Goal: Task Accomplishment & Management: Manage account settings

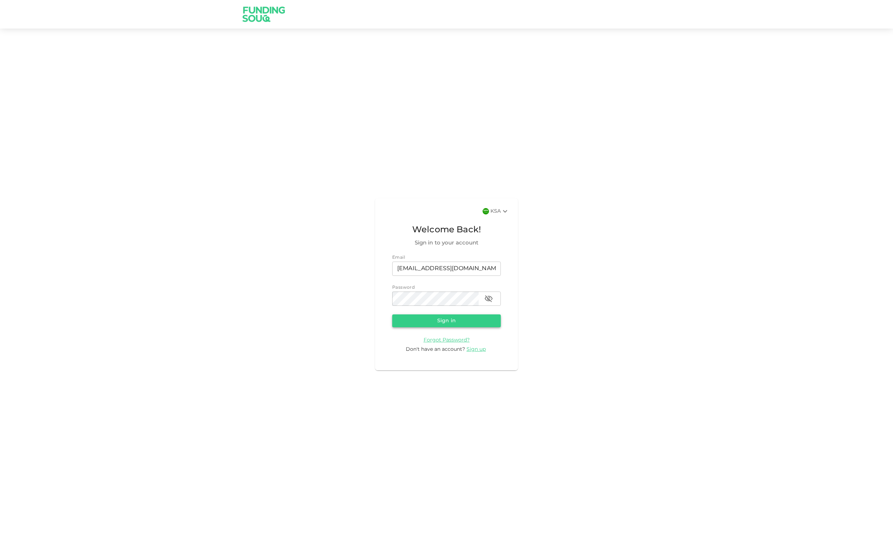
click at [473, 320] on button "Sign in" at bounding box center [446, 321] width 109 height 13
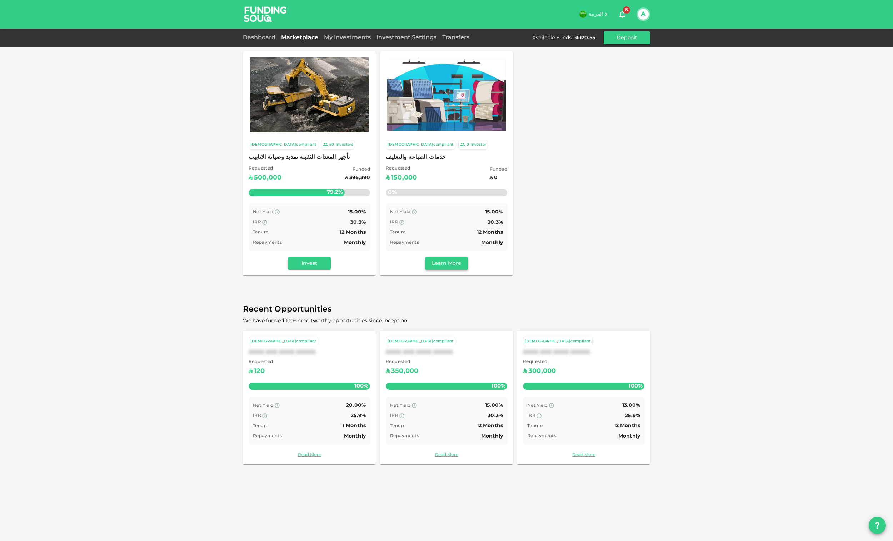
click at [447, 265] on button "Learn More" at bounding box center [446, 263] width 43 height 13
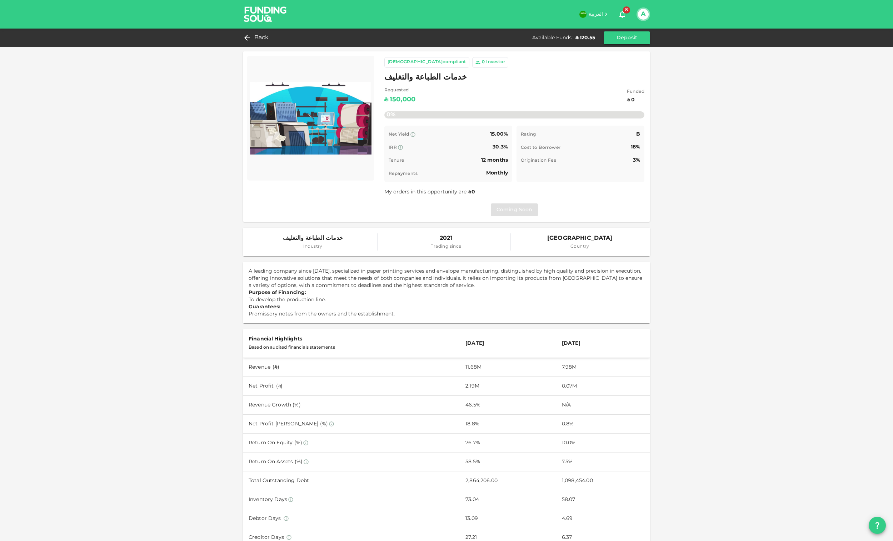
click at [505, 212] on div "Coming Soon" at bounding box center [514, 210] width 260 height 13
click at [254, 36] on div "Back" at bounding box center [257, 38] width 29 height 10
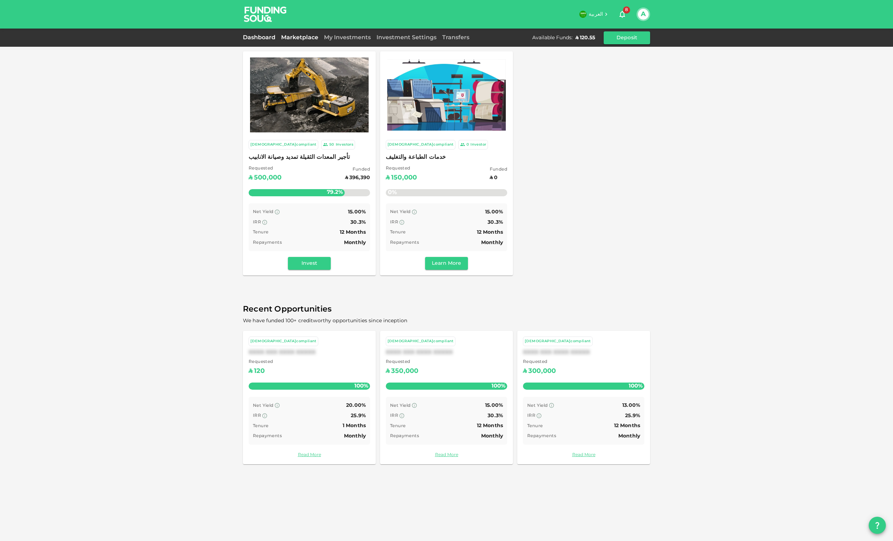
click at [258, 36] on link "Dashboard" at bounding box center [260, 37] width 35 height 5
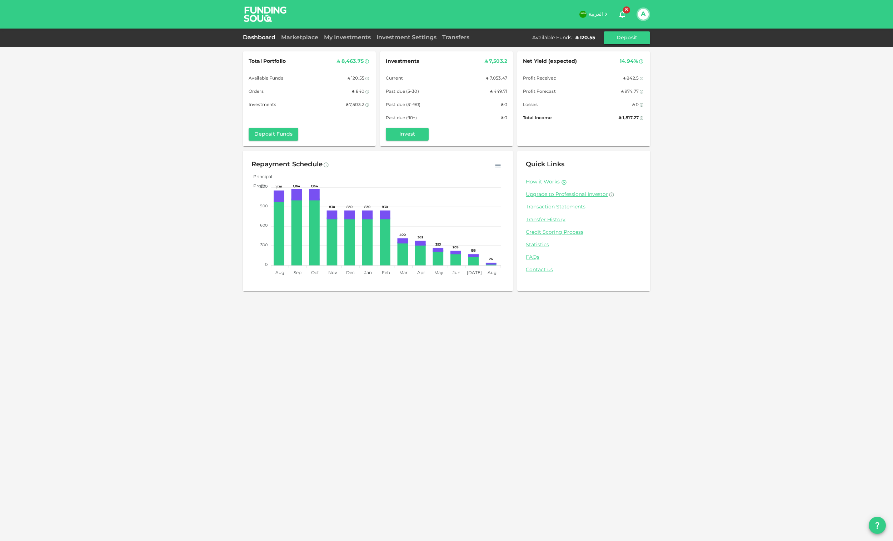
click at [311, 35] on div "Marketplace" at bounding box center [299, 38] width 43 height 9
click at [302, 37] on link "Marketplace" at bounding box center [299, 37] width 43 height 5
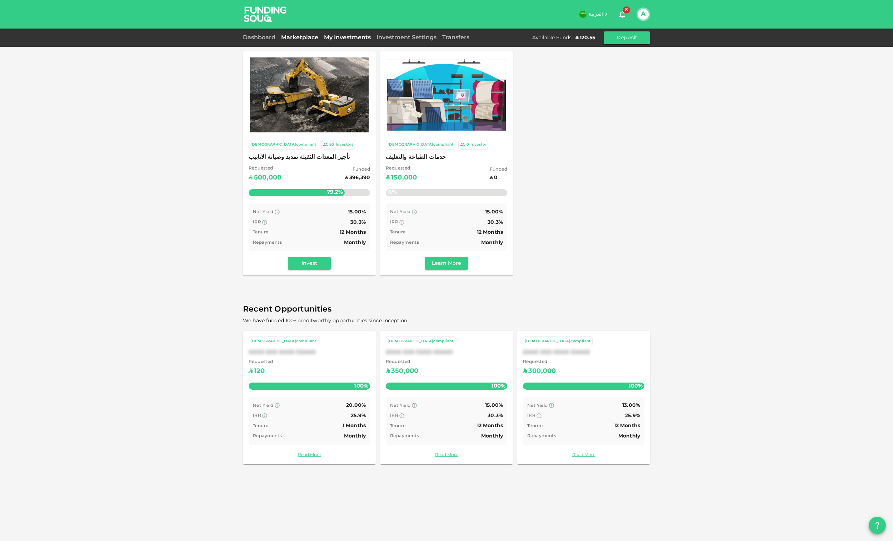
click at [334, 37] on link "My Investments" at bounding box center [347, 37] width 52 height 5
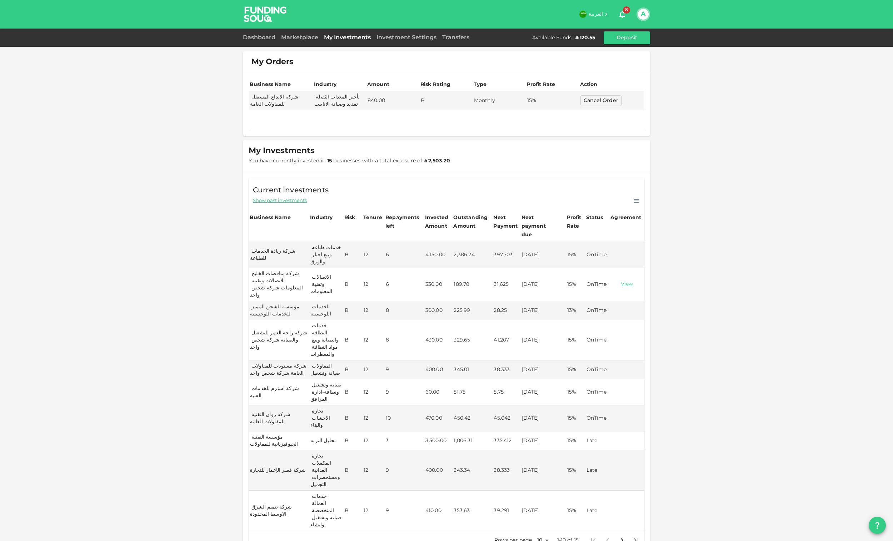
click at [542, 501] on body "العربية 8 A Dashboard Marketplace My Investments Investment Settings Transfers …" at bounding box center [446, 270] width 893 height 541
click at [543, 525] on li "100" at bounding box center [539, 529] width 21 height 13
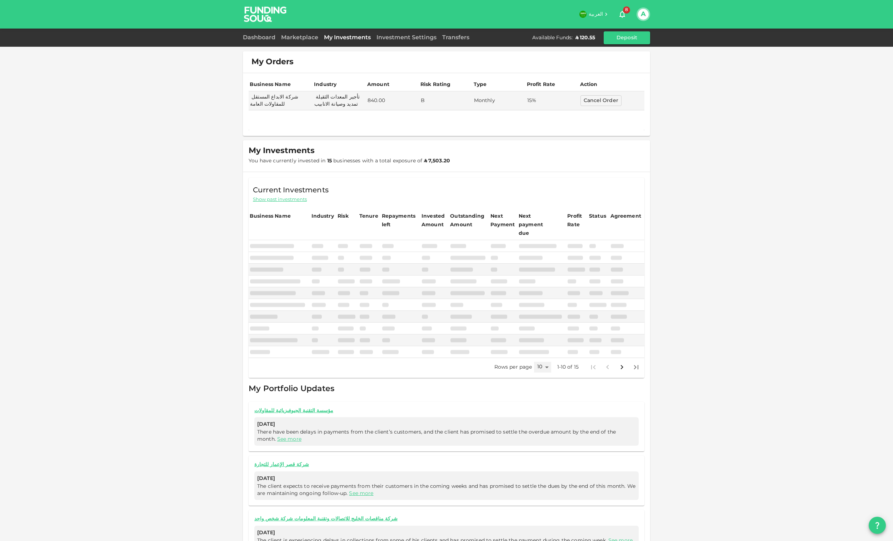
type input "100"
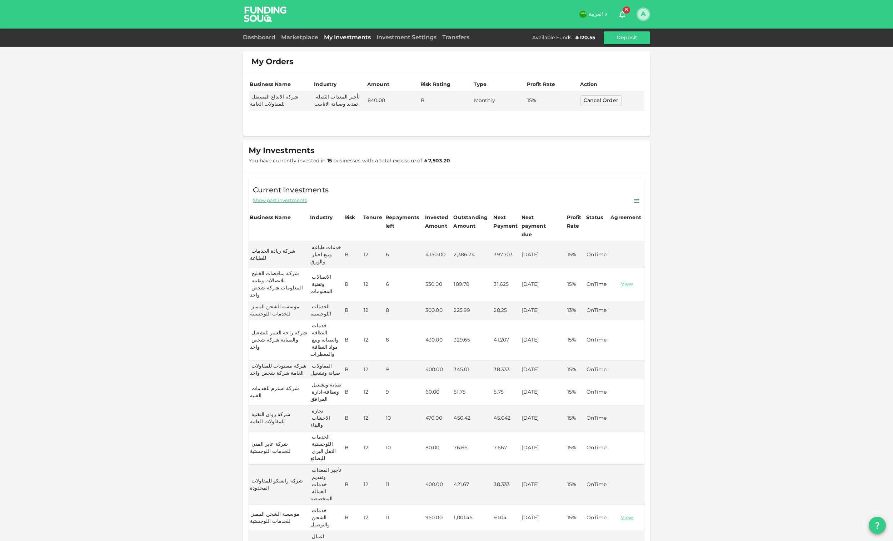
click at [639, 13] on button "A" at bounding box center [643, 14] width 11 height 11
click at [621, 65] on li "Sign Out" at bounding box center [615, 69] width 66 height 11
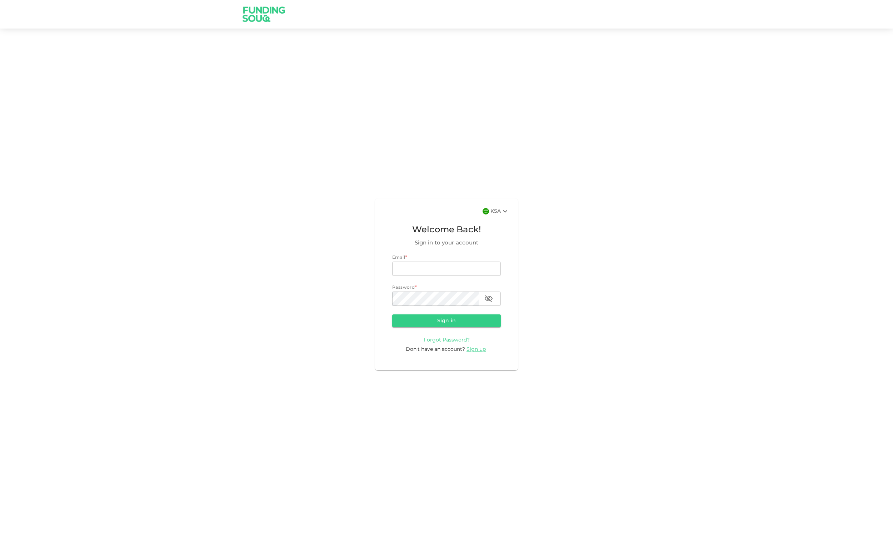
type input "[EMAIL_ADDRESS][DOMAIN_NAME]"
click at [497, 210] on div "KSA" at bounding box center [499, 211] width 19 height 9
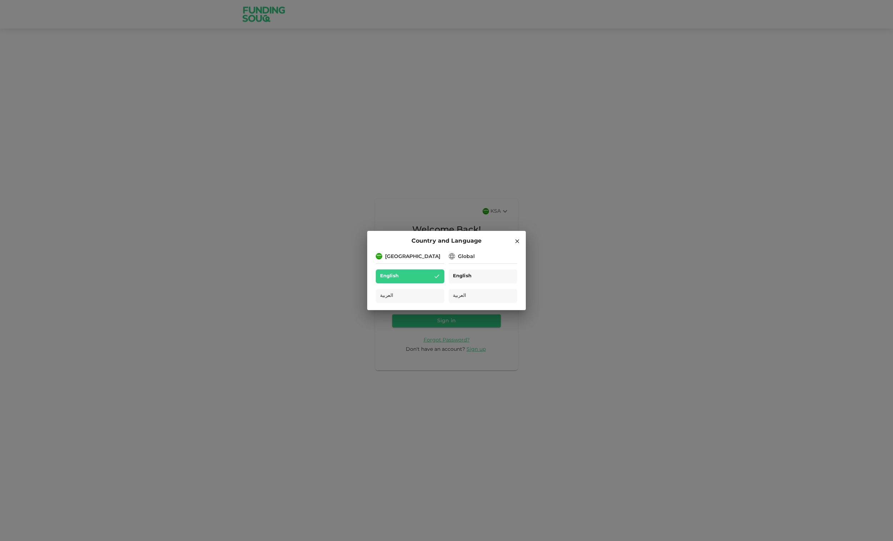
click at [480, 271] on div "English" at bounding box center [483, 277] width 69 height 14
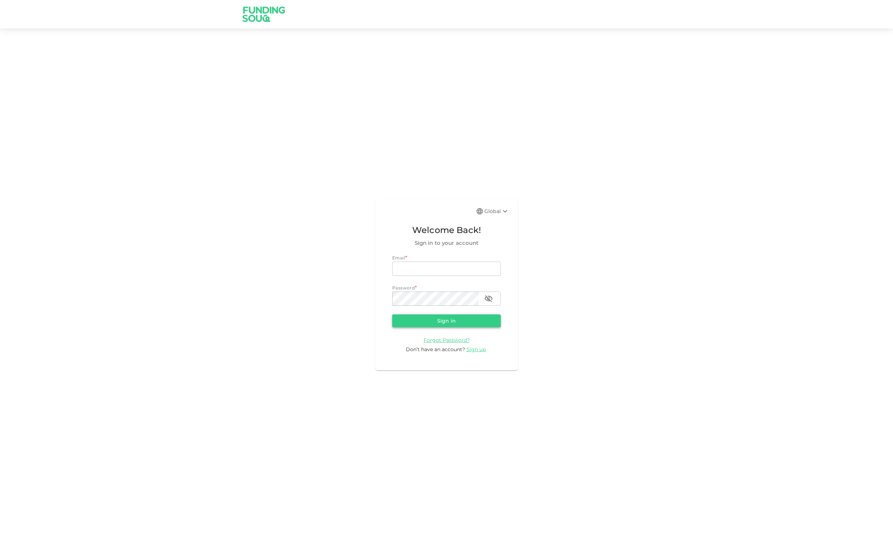
type input "[EMAIL_ADDRESS][DOMAIN_NAME]"
click at [461, 325] on button "Sign in" at bounding box center [446, 321] width 109 height 13
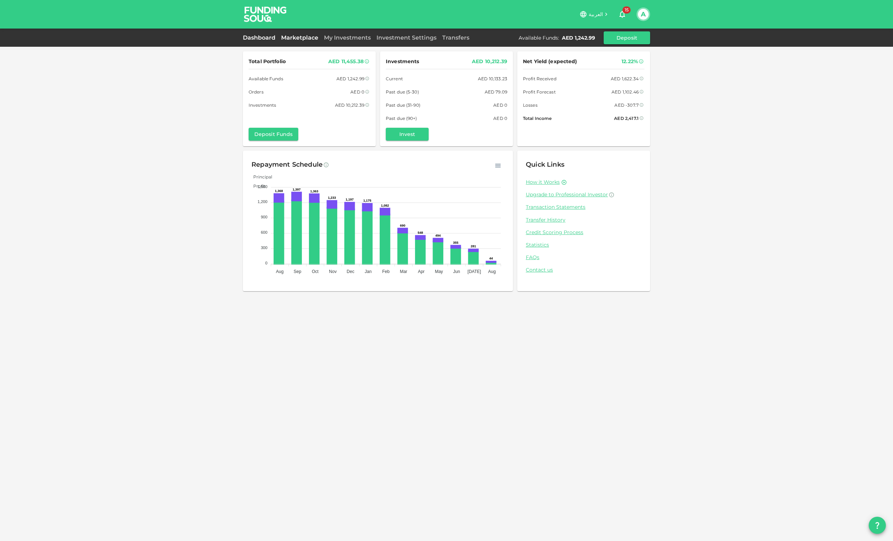
click at [291, 40] on link "Marketplace" at bounding box center [299, 37] width 43 height 7
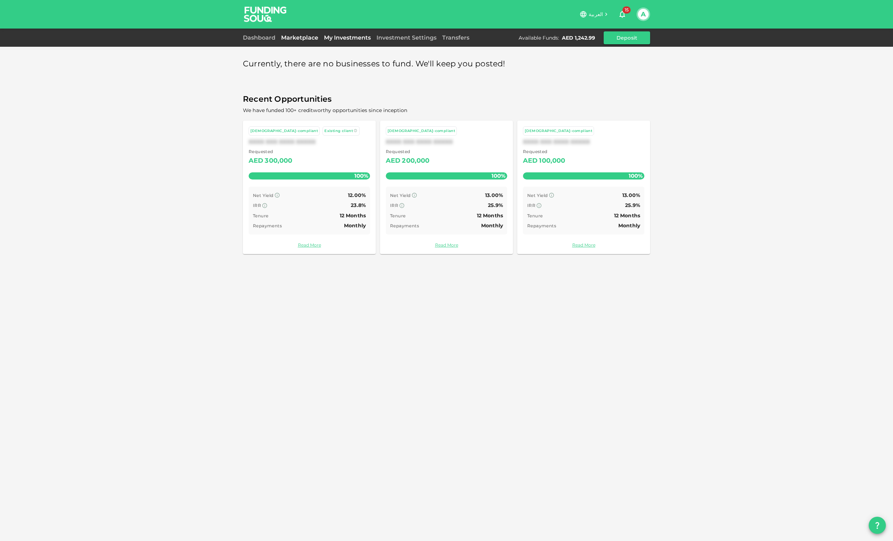
click at [355, 40] on link "My Investments" at bounding box center [347, 37] width 52 height 7
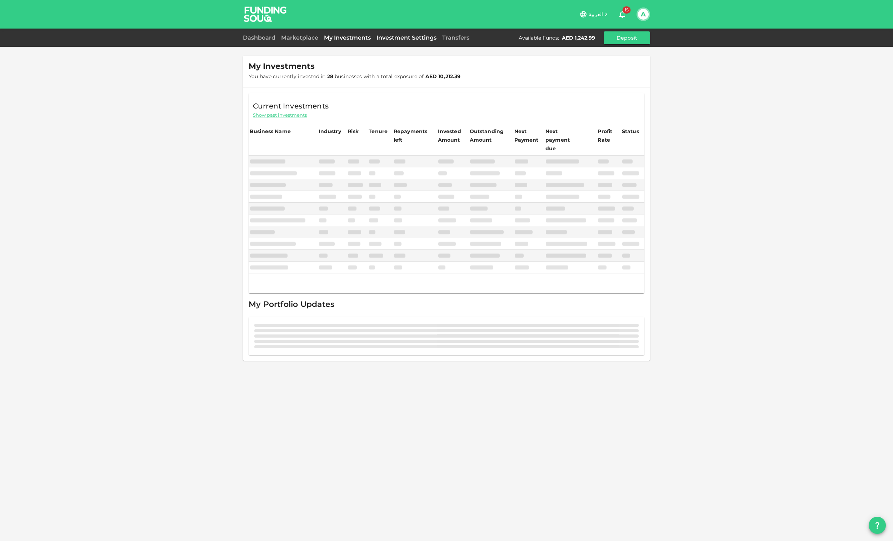
click at [402, 40] on link "Investment Settings" at bounding box center [407, 37] width 66 height 7
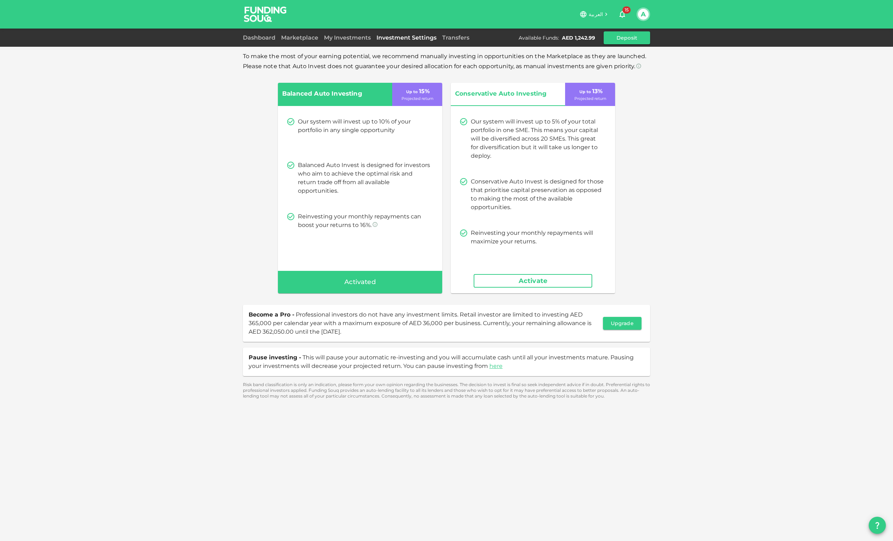
click at [256, 42] on div "Dashboard Marketplace My Investments Investment Settings Transfers Available Fu…" at bounding box center [446, 37] width 407 height 13
click at [638, 15] on button "A" at bounding box center [643, 14] width 11 height 11
click at [613, 67] on li "Sign Out" at bounding box center [615, 69] width 66 height 11
